Goal: Check status: Check status

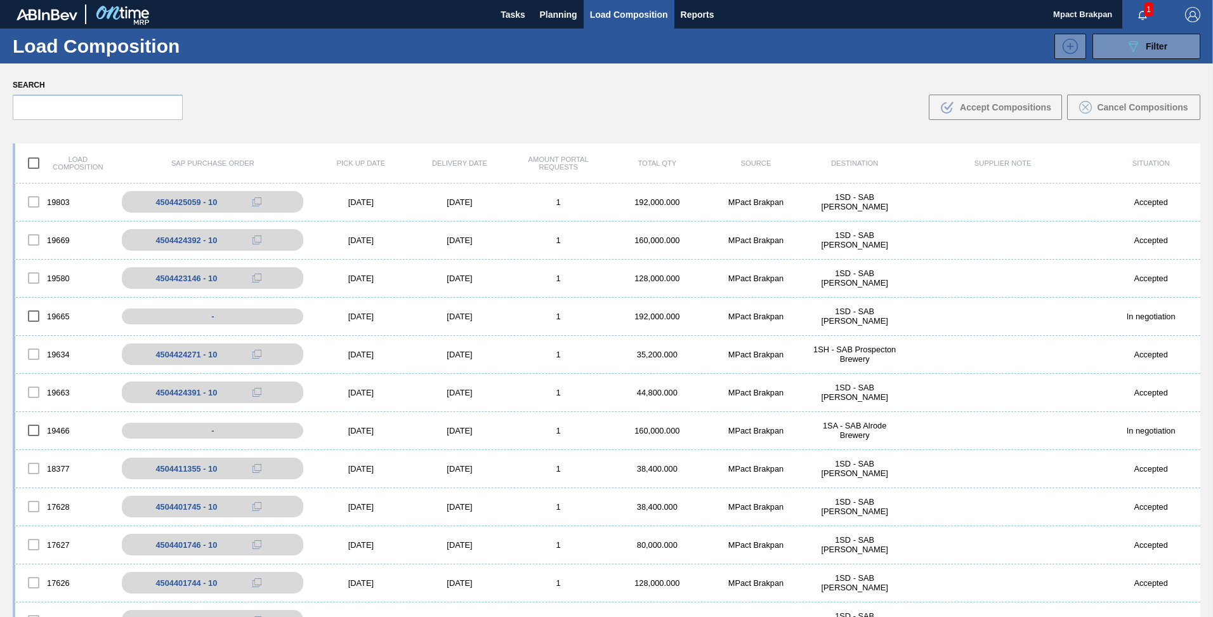
click at [1145, 10] on span "1" at bounding box center [1149, 10] width 10 height 14
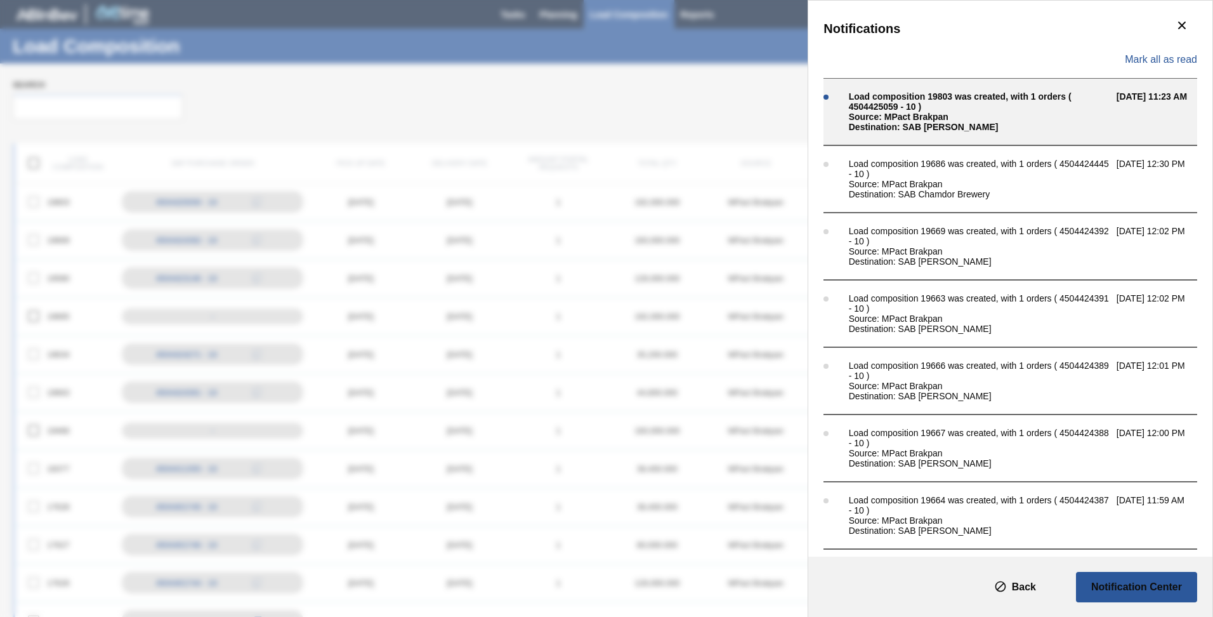
click at [982, 105] on div "Load composition 19803 was created, with 1 orders ( 4504425059 - 10 )" at bounding box center [979, 101] width 261 height 20
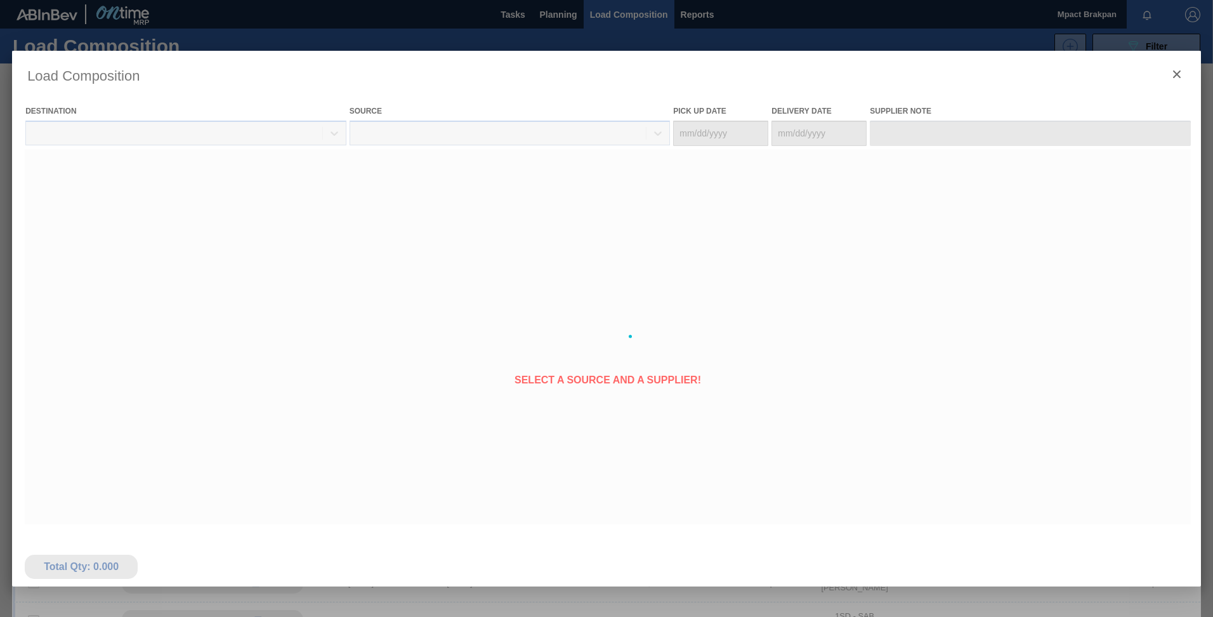
type Date "[DATE]"
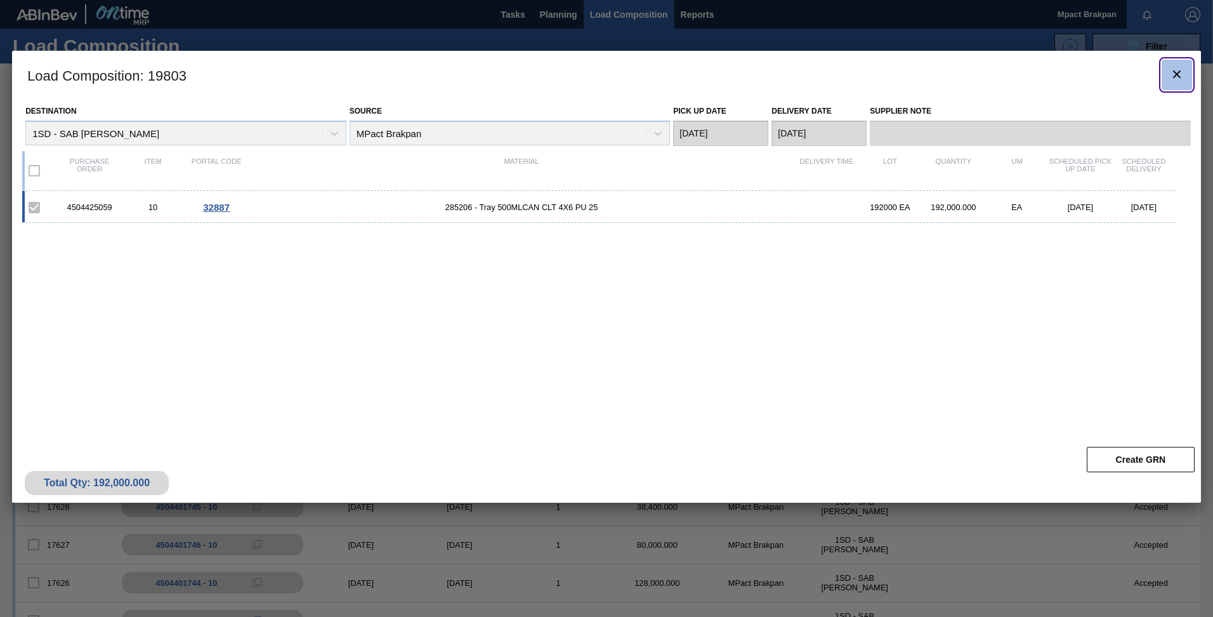
click at [1173, 68] on icon "botão de ícone" at bounding box center [1176, 74] width 15 height 15
